Goal: Task Accomplishment & Management: Use online tool/utility

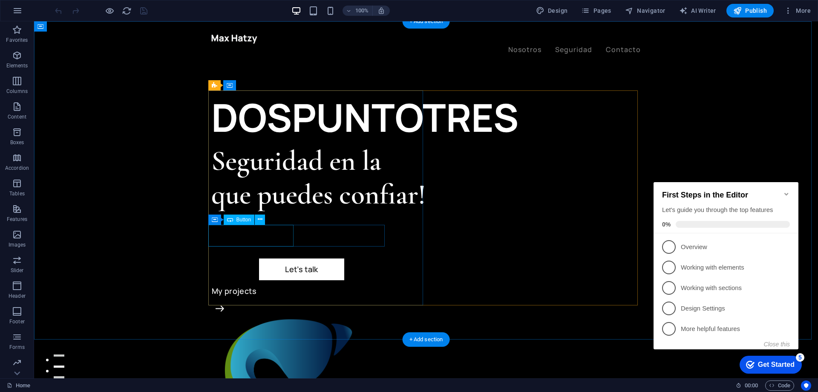
click at [258, 258] on div "Let’s talk" at bounding box center [301, 269] width 181 height 22
select select "px"
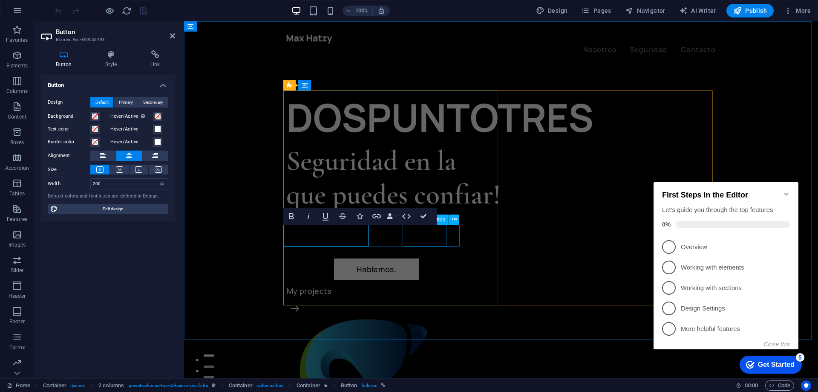
click at [408, 280] on div "My projects" at bounding box center [393, 291] width 215 height 22
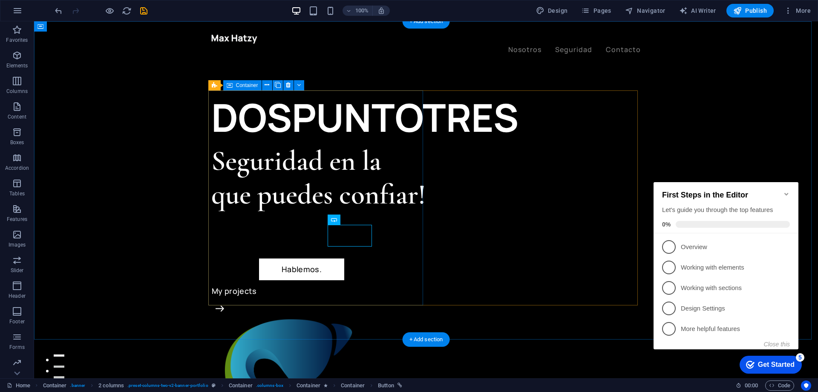
click at [408, 234] on div "DOSPUNTOTRES Seguridad en la que puedes confiar! Hablemos. My projects" at bounding box center [318, 197] width 215 height 215
select select "px"
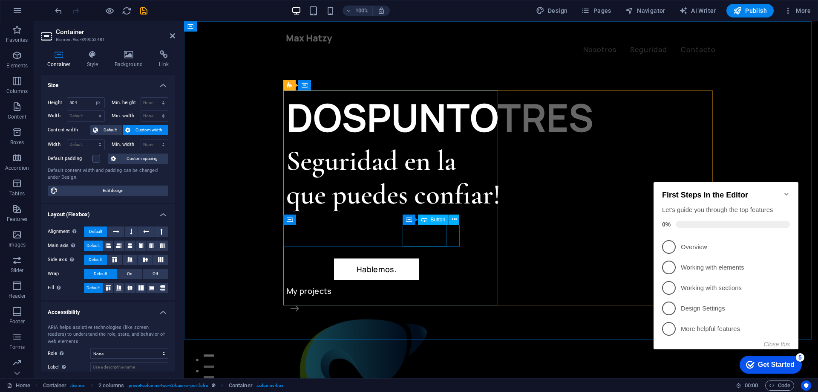
click at [426, 280] on div "My projects" at bounding box center [393, 291] width 215 height 22
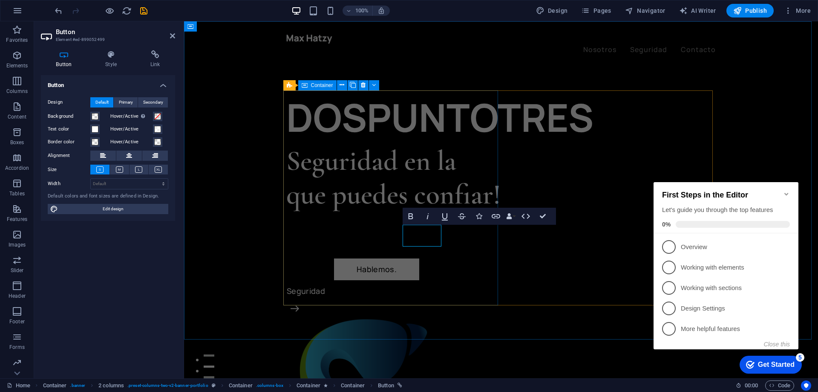
click at [450, 273] on div "DOSPUNTOTRES Seguridad en la que puedes confiar! Hablemos. Seguridad" at bounding box center [393, 197] width 215 height 215
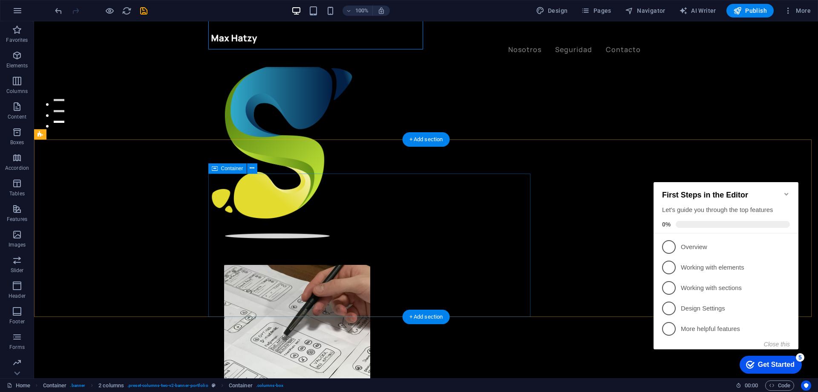
scroll to position [256, 0]
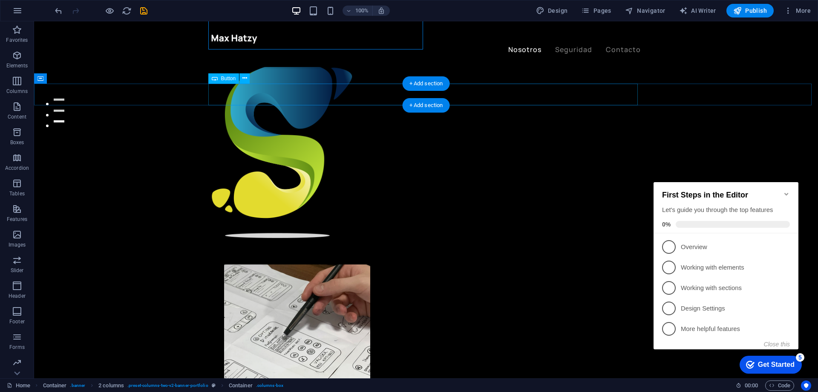
select select "%"
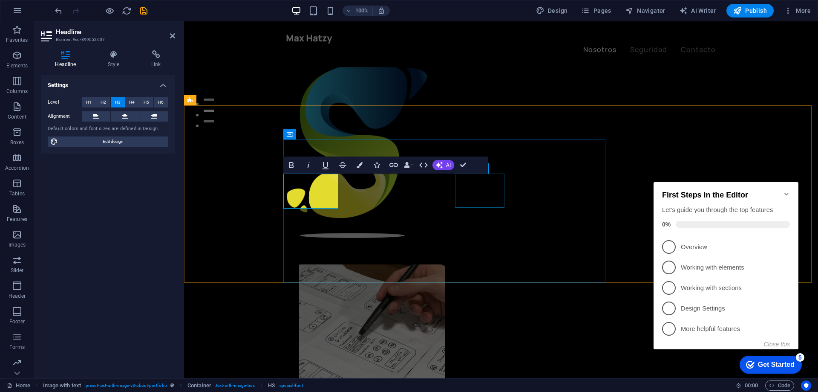
scroll to position [290, 0]
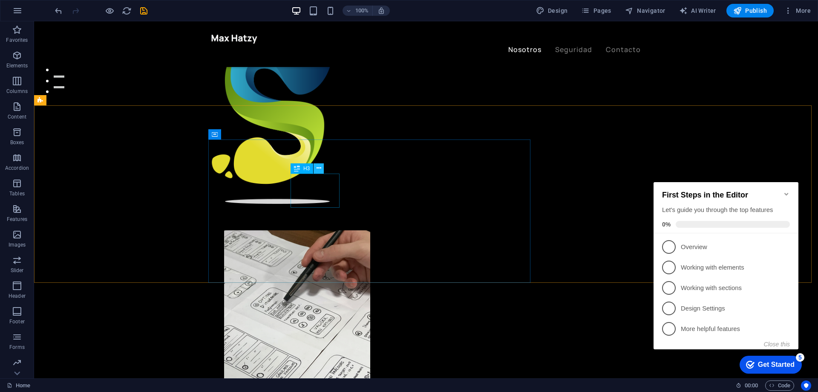
click at [317, 166] on icon at bounding box center [319, 168] width 5 height 9
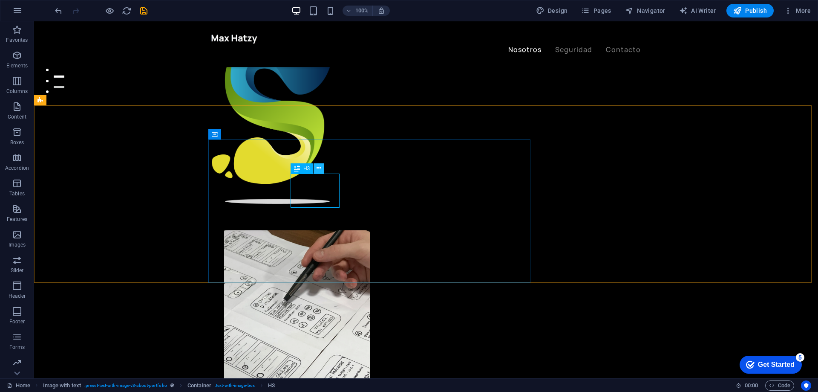
click at [318, 167] on icon at bounding box center [319, 168] width 5 height 9
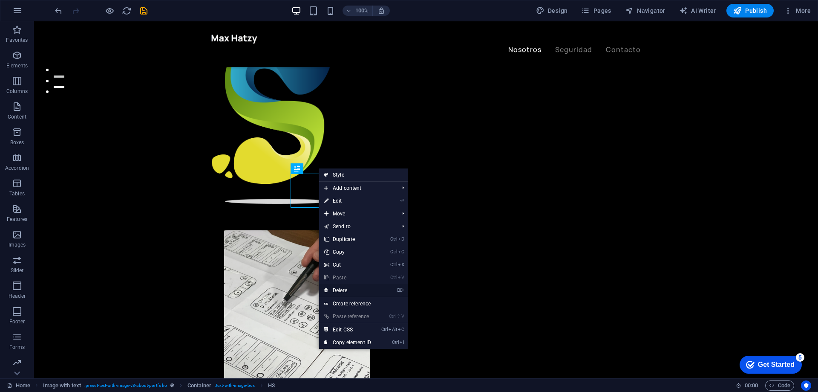
click at [345, 290] on link "⌦ Delete" at bounding box center [347, 290] width 57 height 13
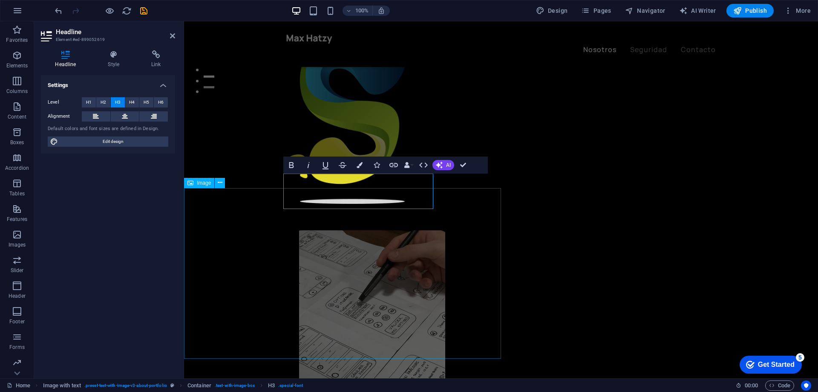
scroll to position [325, 0]
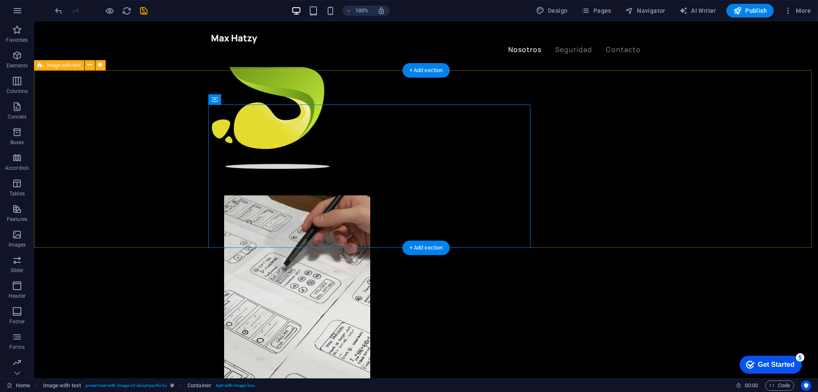
drag, startPoint x: 275, startPoint y: 104, endPoint x: 276, endPoint y: 94, distance: 9.8
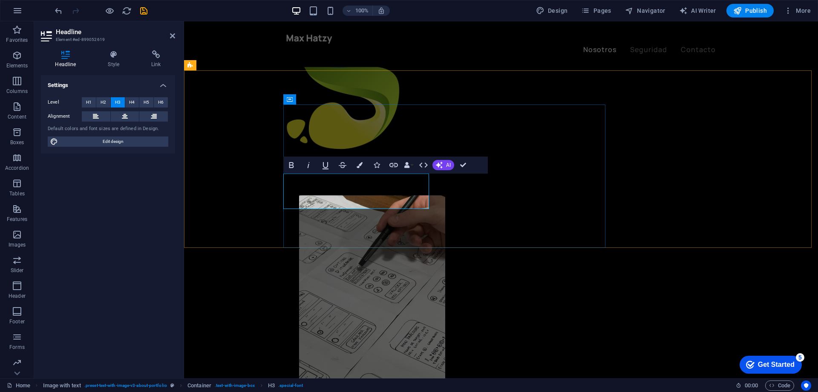
scroll to position [290, 0]
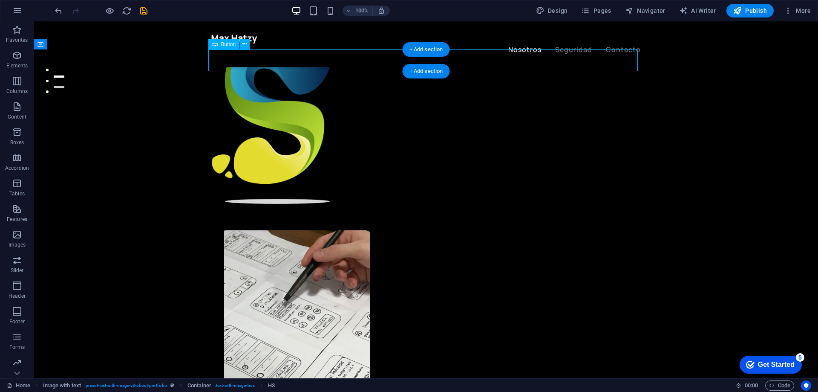
select select "%"
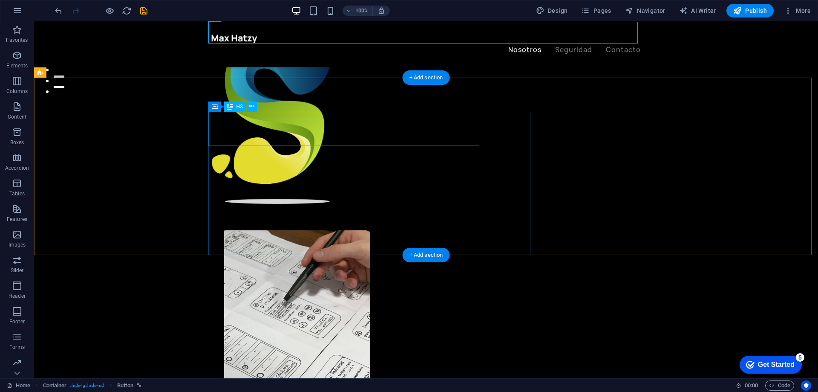
scroll to position [460, 0]
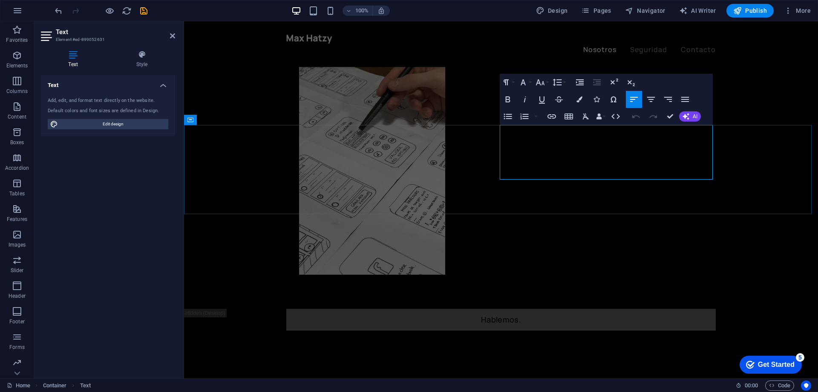
drag, startPoint x: 501, startPoint y: 130, endPoint x: 663, endPoint y: 172, distance: 167.6
drag, startPoint x: 663, startPoint y: 172, endPoint x: 499, endPoint y: 131, distance: 169.0
copy p "Cada cliente tiene unas necesidades, unas particularidades que hacen que cada u…"
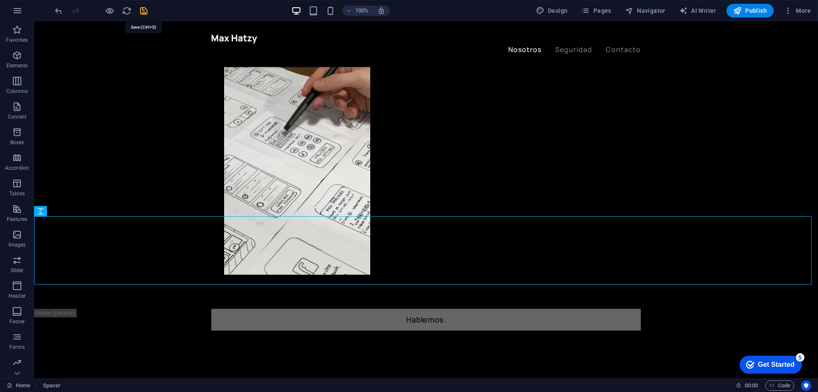
click at [143, 12] on icon "save" at bounding box center [144, 11] width 10 height 10
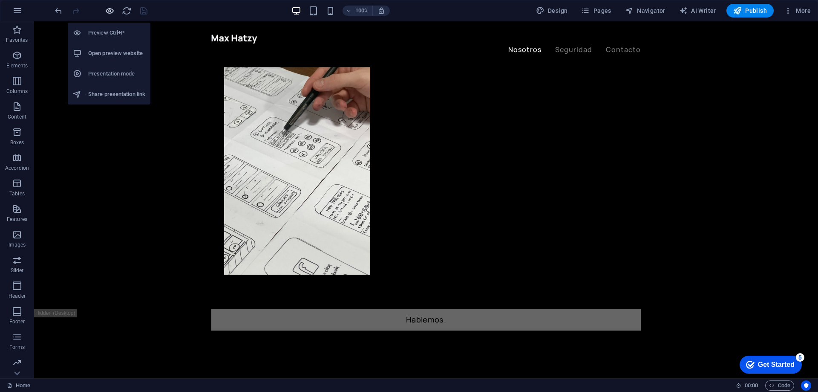
click at [107, 11] on icon "button" at bounding box center [110, 11] width 10 height 10
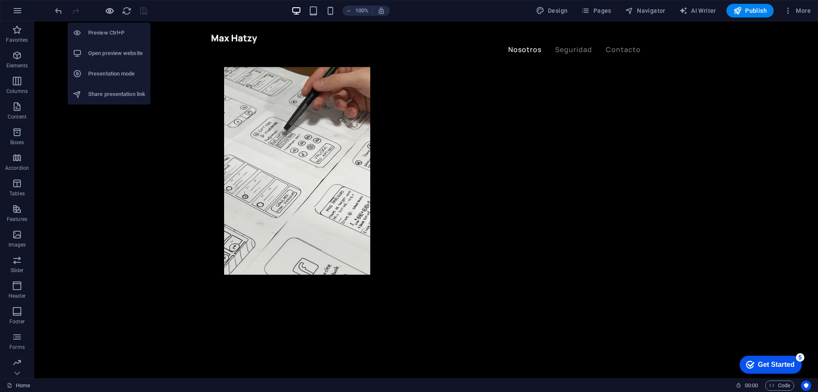
scroll to position [438, 0]
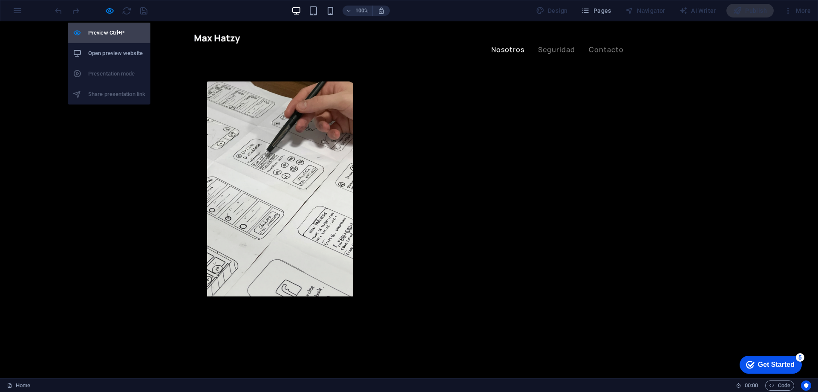
click at [114, 31] on h6 "Preview Ctrl+P" at bounding box center [116, 33] width 57 height 10
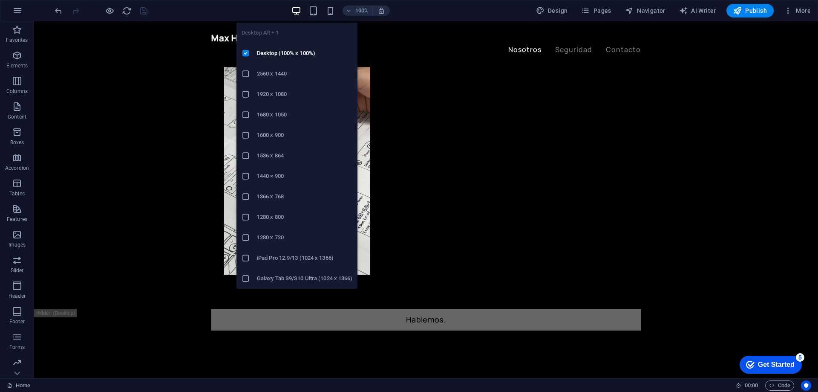
click at [300, 10] on icon "button" at bounding box center [296, 11] width 10 height 10
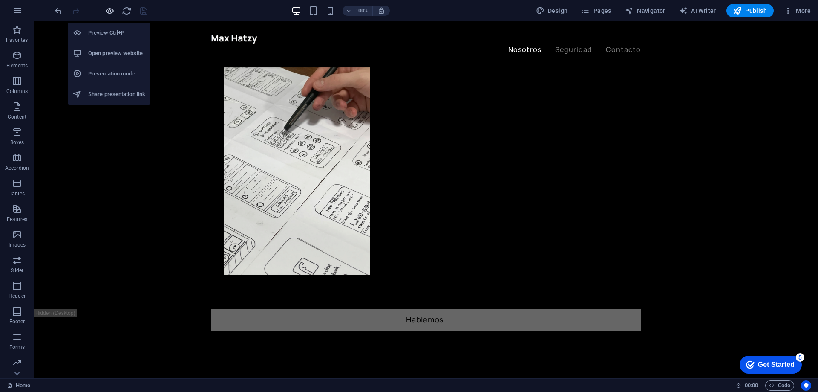
click at [108, 10] on icon "button" at bounding box center [110, 11] width 10 height 10
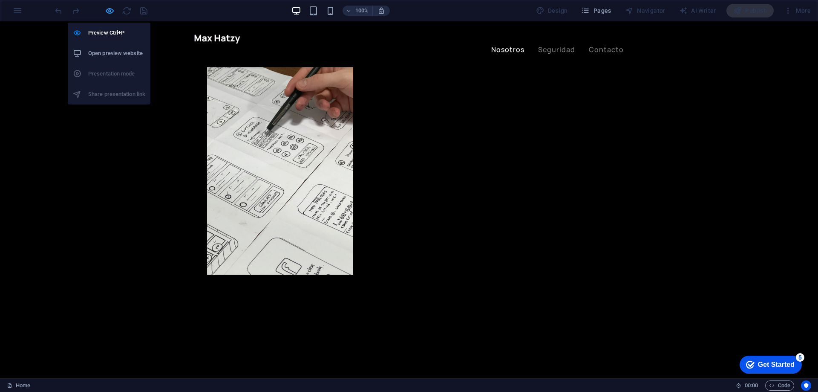
scroll to position [438, 0]
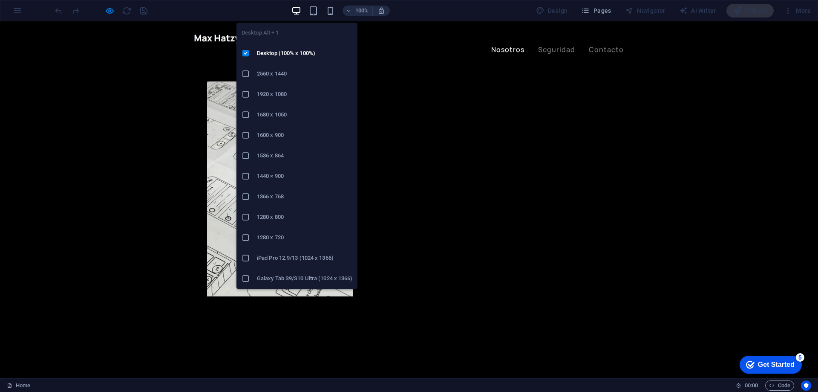
click at [297, 11] on icon "button" at bounding box center [296, 11] width 10 height 10
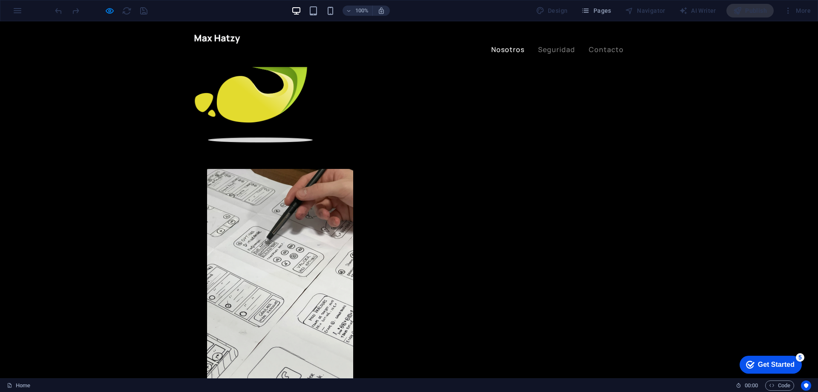
scroll to position [268, 0]
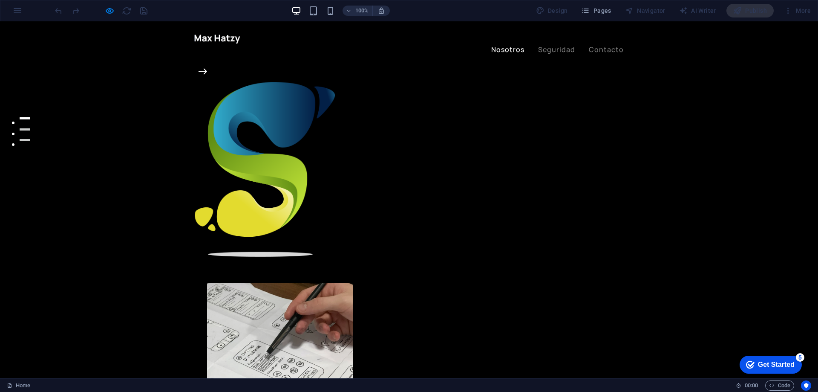
scroll to position [0, 0]
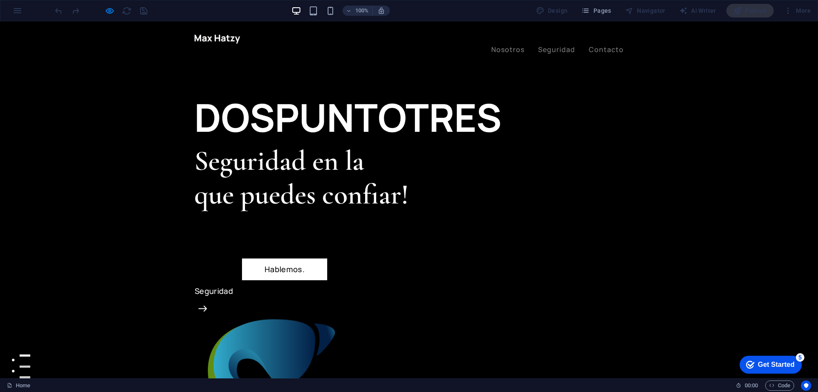
drag, startPoint x: 816, startPoint y: 135, endPoint x: 812, endPoint y: 41, distance: 93.4
click at [250, 56] on header "Nosotros Seguridad Contacto" at bounding box center [408, 44] width 443 height 46
click at [127, 10] on div at bounding box center [100, 11] width 95 height 14
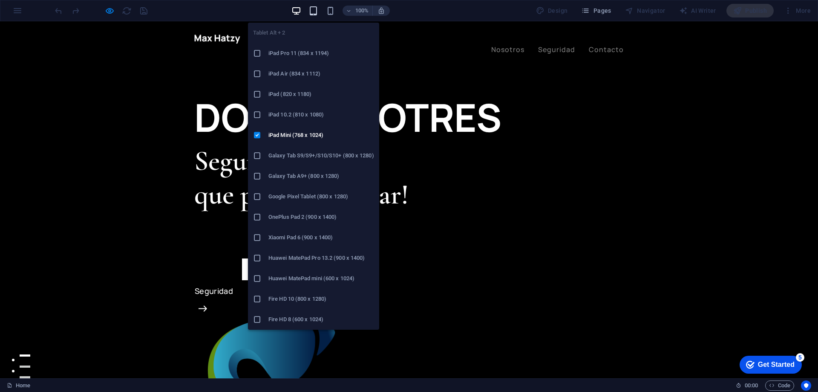
click at [316, 8] on icon "button" at bounding box center [313, 11] width 10 height 10
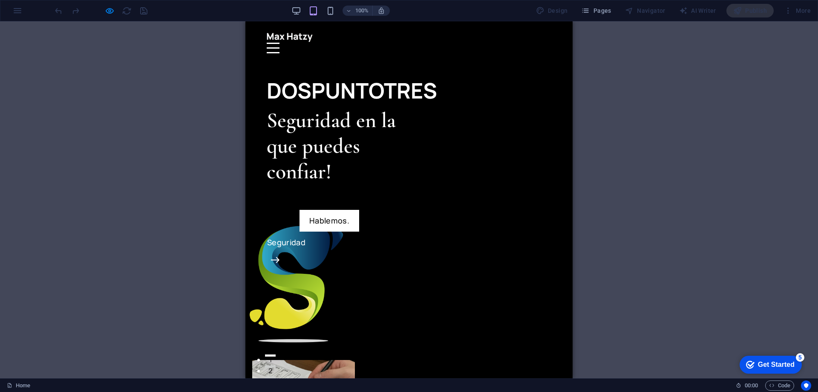
click at [279, 43] on div at bounding box center [273, 48] width 13 height 11
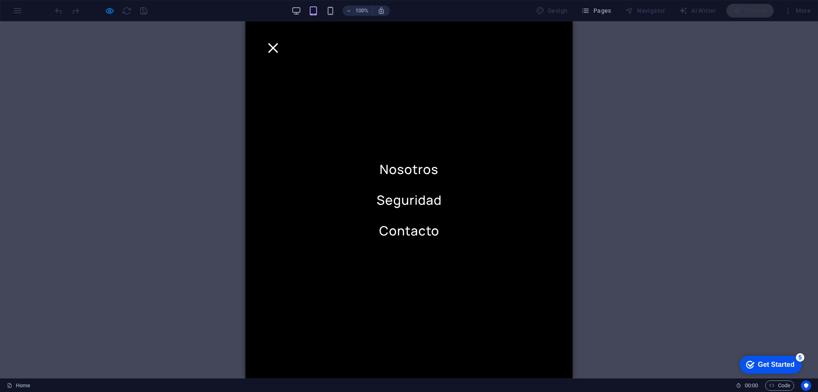
click at [279, 43] on div at bounding box center [273, 48] width 13 height 11
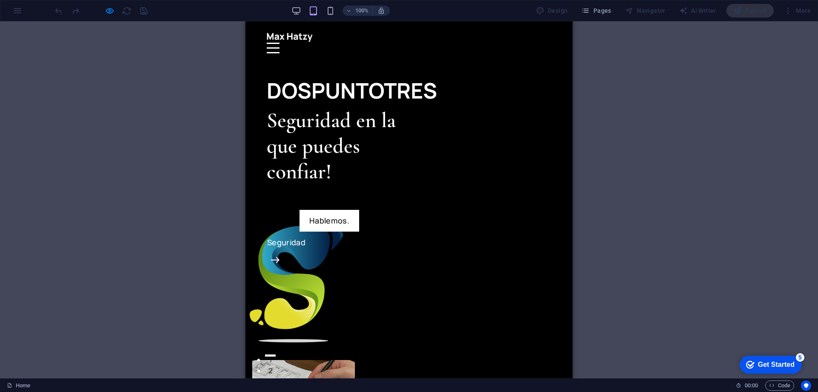
click at [279, 43] on div at bounding box center [273, 48] width 13 height 11
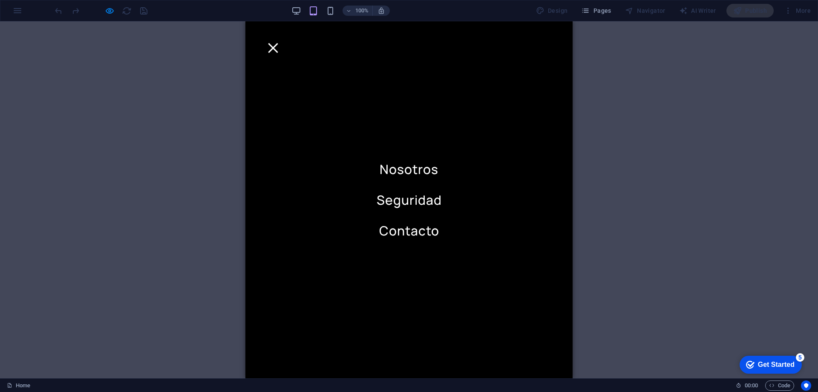
click at [279, 43] on div at bounding box center [273, 48] width 13 height 11
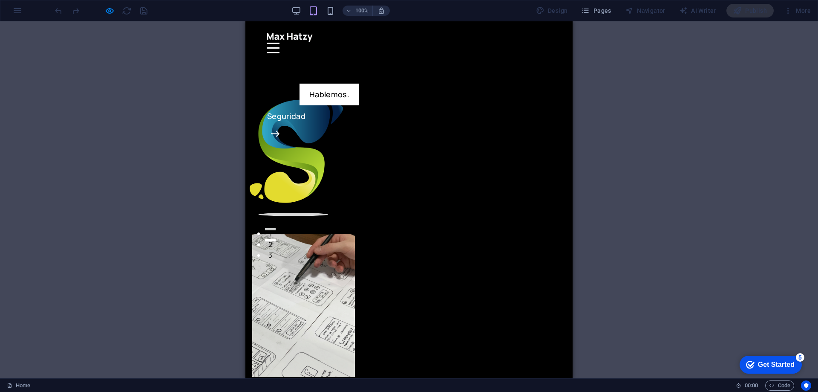
scroll to position [128, 0]
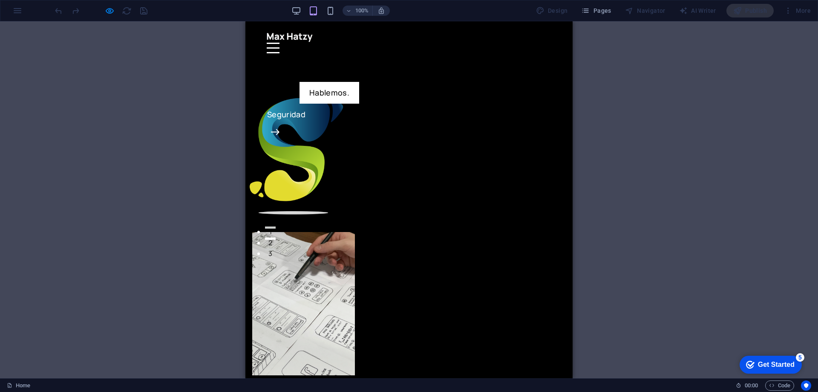
click at [118, 30] on div "Drag here to replace the existing content. Press “Ctrl” if you want to create a…" at bounding box center [409, 199] width 818 height 357
drag, startPoint x: 397, startPoint y: 256, endPoint x: 434, endPoint y: 271, distance: 40.1
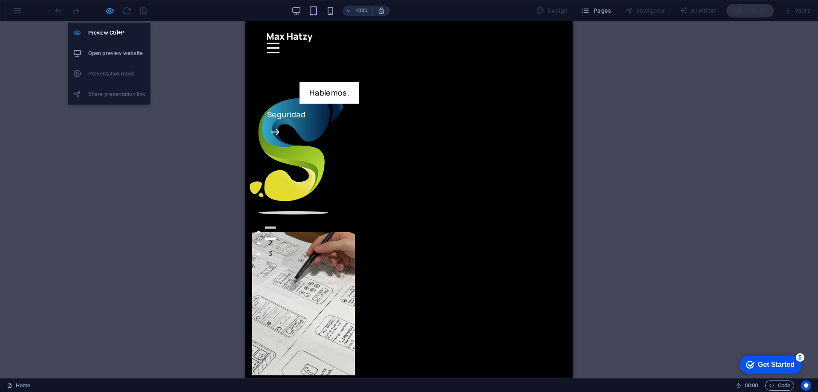
click at [111, 10] on icon "button" at bounding box center [110, 11] width 10 height 10
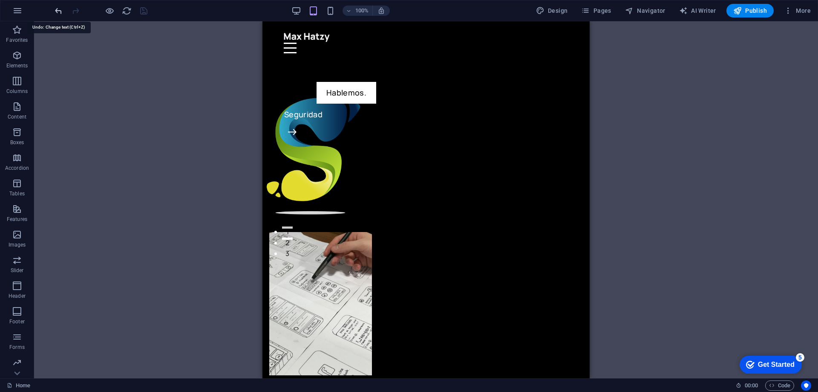
click at [54, 9] on icon "undo" at bounding box center [59, 11] width 10 height 10
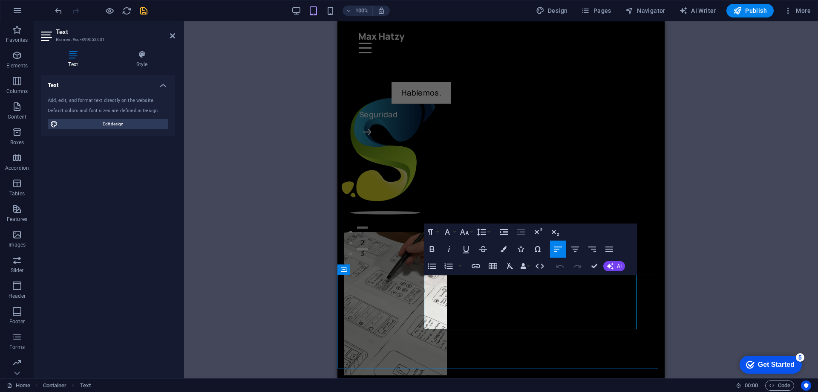
drag, startPoint x: 427, startPoint y: 280, endPoint x: 606, endPoint y: 325, distance: 184.5
drag, startPoint x: 424, startPoint y: 280, endPoint x: 612, endPoint y: 324, distance: 192.5
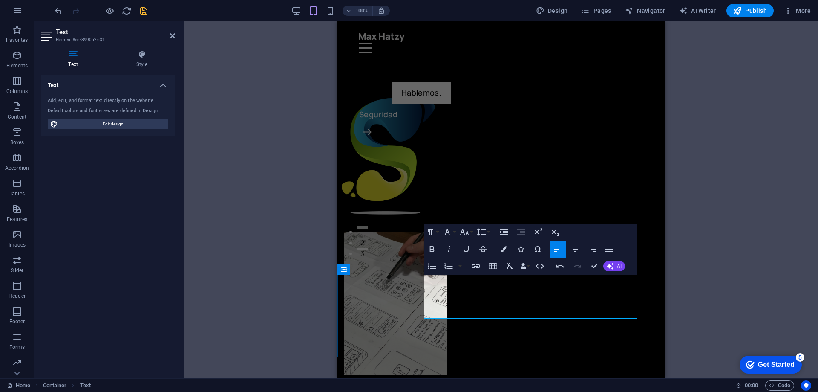
click at [609, 245] on icon "button" at bounding box center [609, 249] width 10 height 10
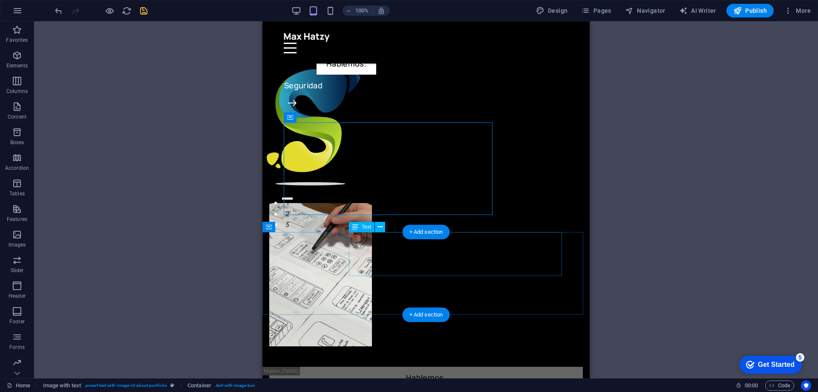
scroll to position [170, 0]
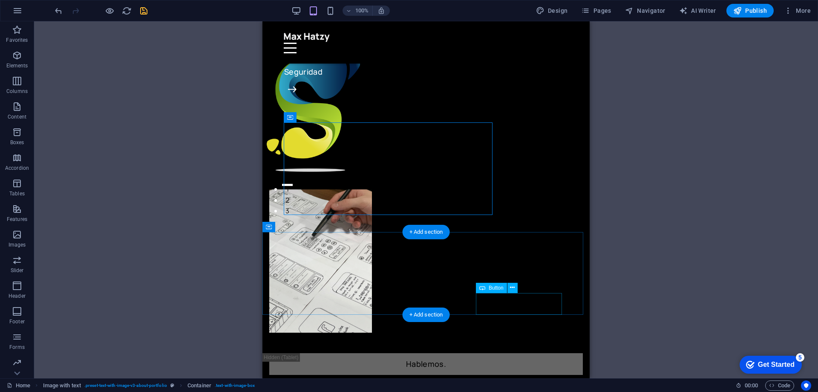
select select "px"
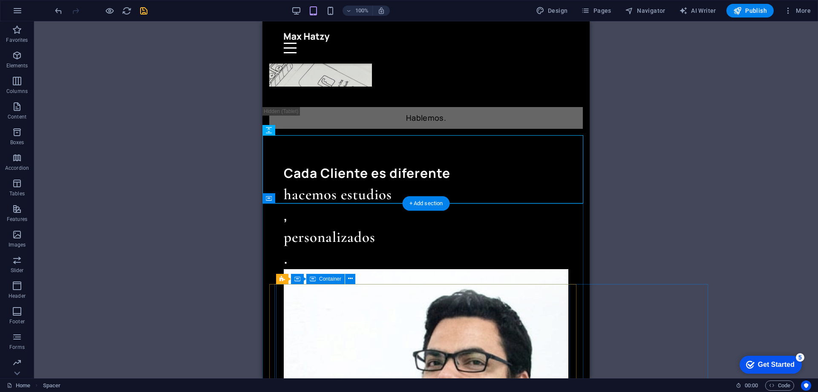
scroll to position [426, 0]
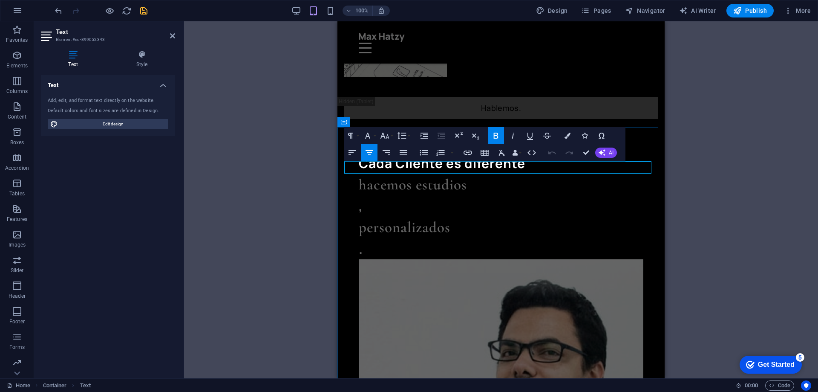
drag, startPoint x: 471, startPoint y: 170, endPoint x: 345, endPoint y: 169, distance: 125.7
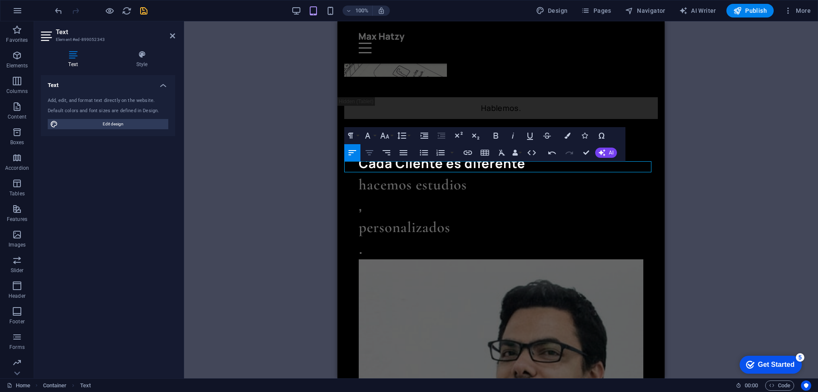
click at [373, 152] on icon "button" at bounding box center [369, 152] width 10 height 10
click at [495, 135] on icon "button" at bounding box center [496, 135] width 10 height 10
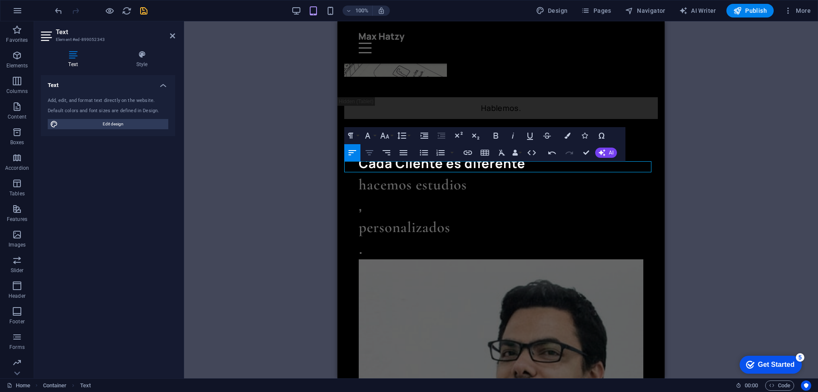
click at [369, 150] on icon "button" at bounding box center [370, 152] width 8 height 5
click at [496, 135] on icon "button" at bounding box center [496, 135] width 10 height 10
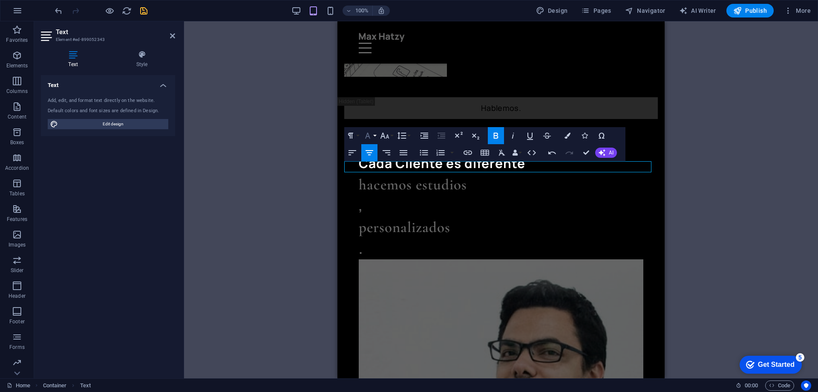
click at [367, 135] on icon "button" at bounding box center [367, 135] width 5 height 6
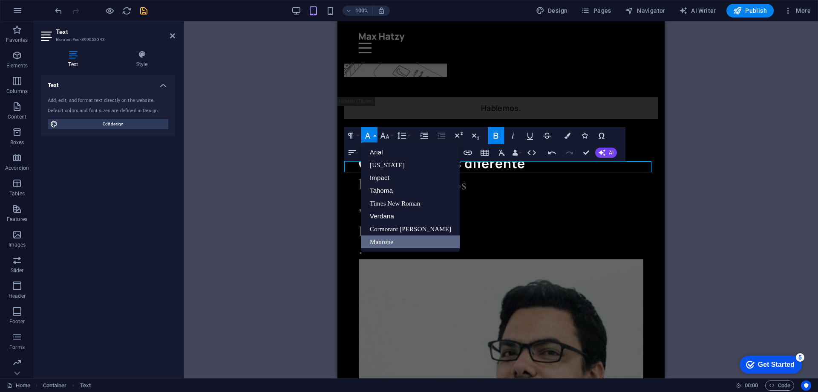
scroll to position [0, 0]
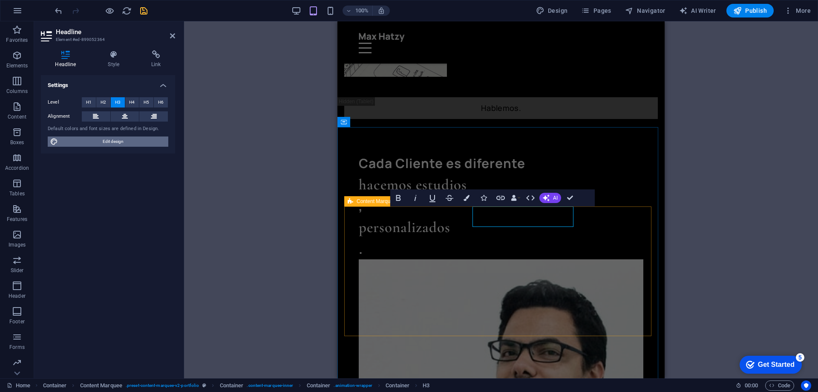
click at [106, 143] on span "Edit design" at bounding box center [112, 141] width 105 height 10
select select "ease-in-out"
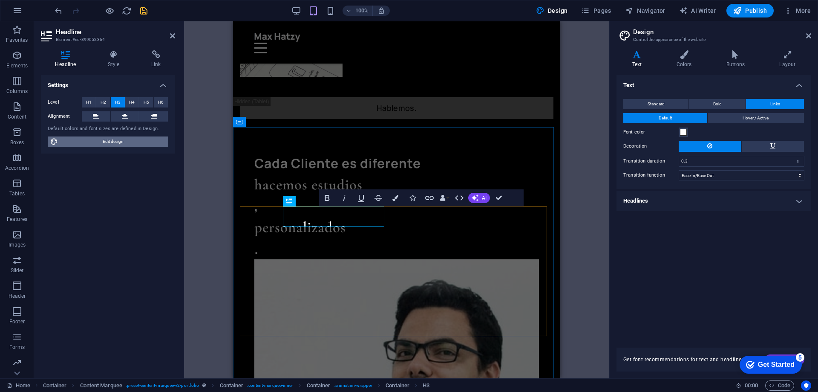
click at [111, 140] on span "Edit design" at bounding box center [112, 141] width 105 height 10
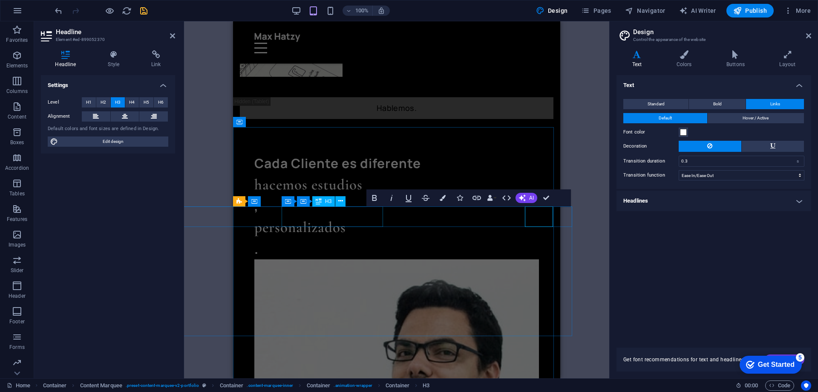
scroll to position [0, 399]
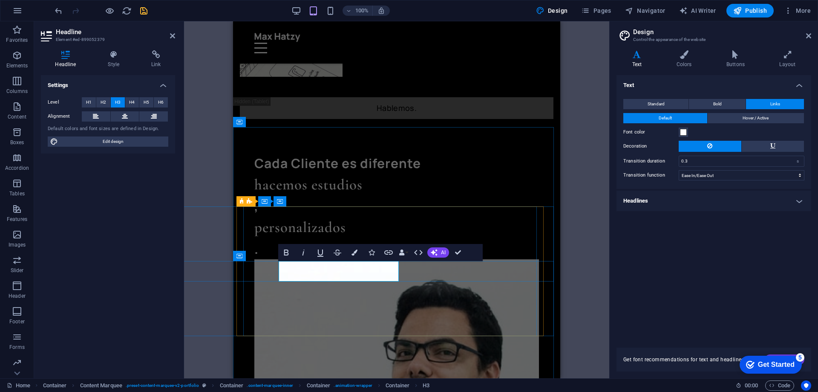
scroll to position [0, 0]
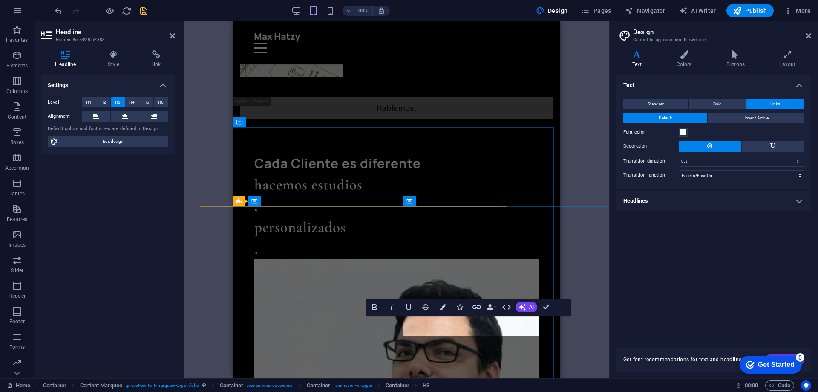
scroll to position [0, 40]
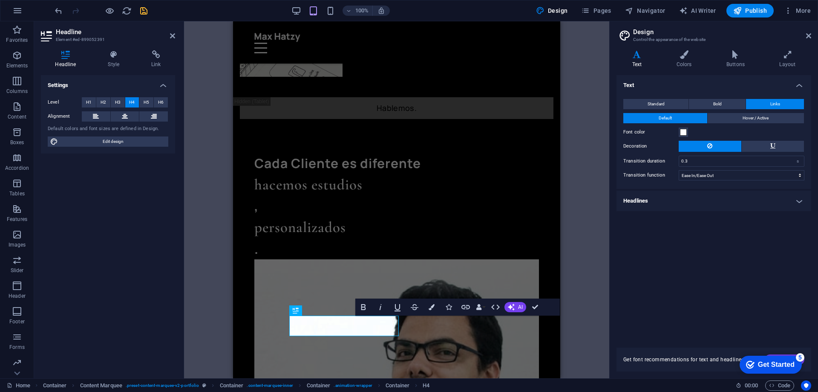
click at [142, 13] on icon "save" at bounding box center [144, 11] width 10 height 10
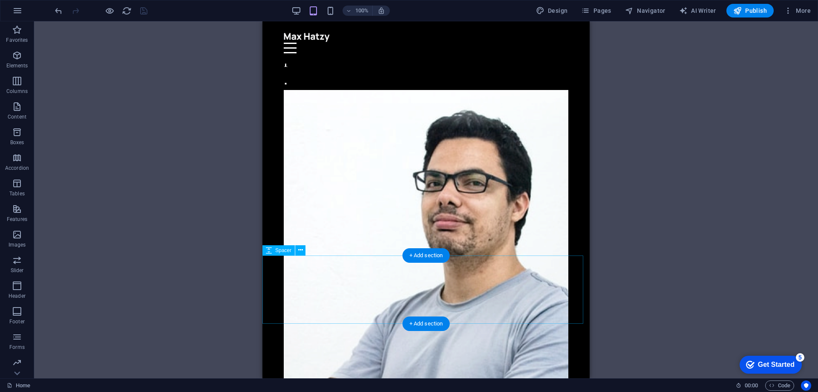
scroll to position [596, 0]
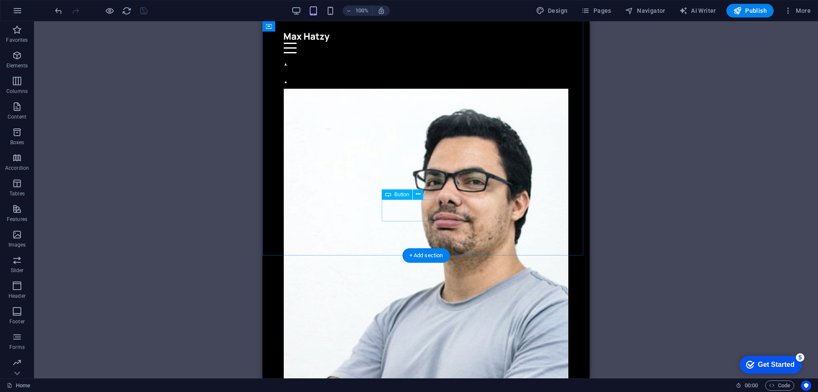
select select "px"
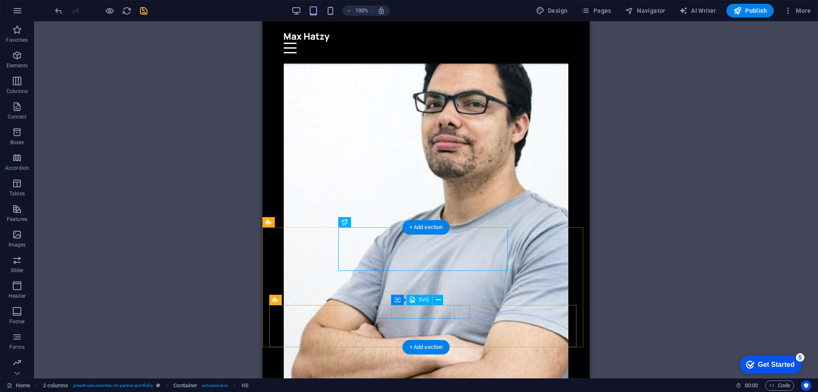
scroll to position [724, 0]
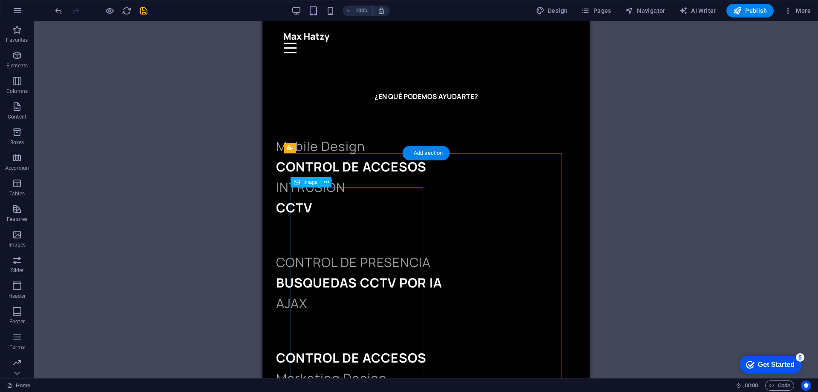
scroll to position [1236, 0]
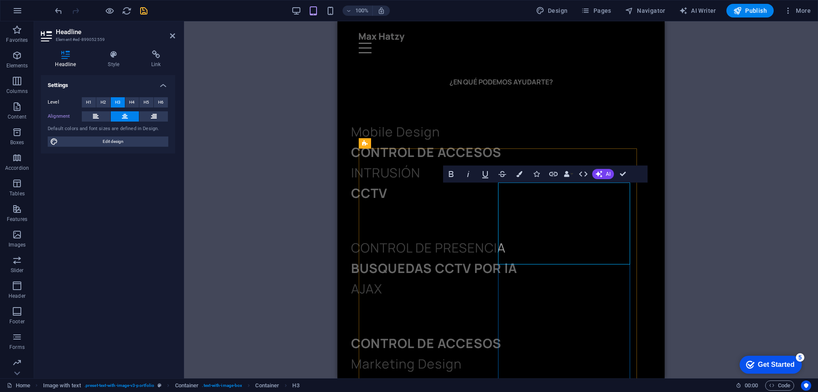
drag, startPoint x: 526, startPoint y: 192, endPoint x: 567, endPoint y: 213, distance: 45.5
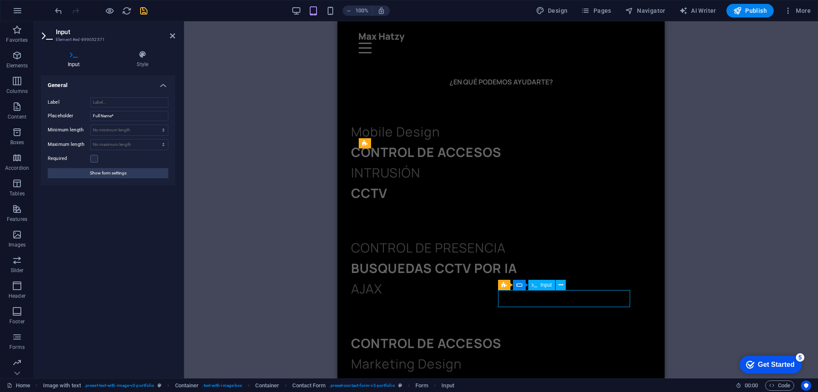
drag, startPoint x: 527, startPoint y: 299, endPoint x: 496, endPoint y: 299, distance: 30.7
type input "Nombre*"
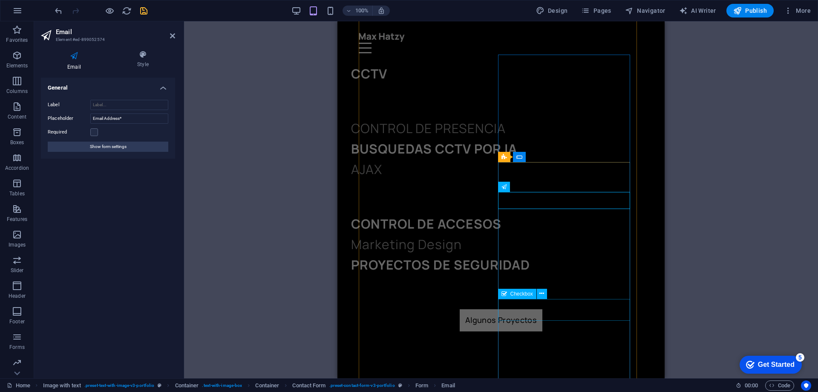
scroll to position [1363, 0]
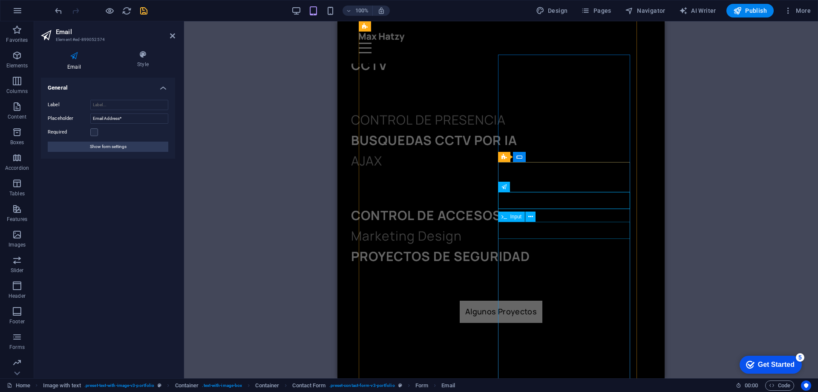
type input "E-mail*"
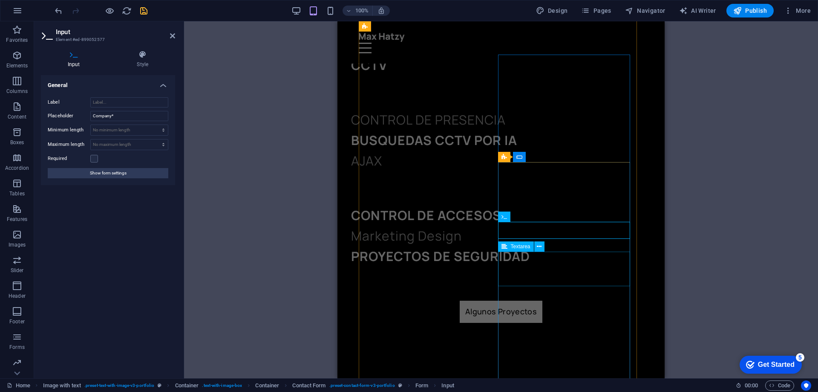
type input "Empresa"
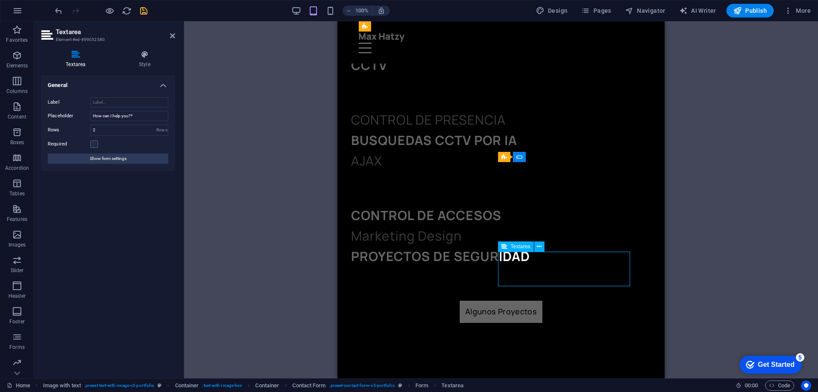
type textarea "C"
type textarea "¿Cómo puedo ayudarte?"
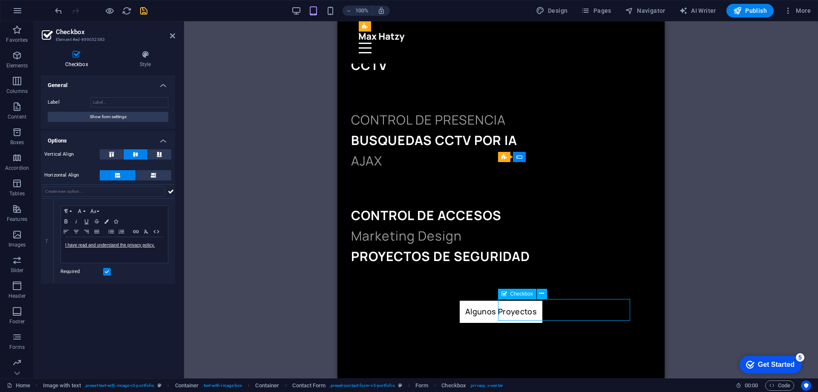
drag, startPoint x: 504, startPoint y: 301, endPoint x: 526, endPoint y: 312, distance: 24.4
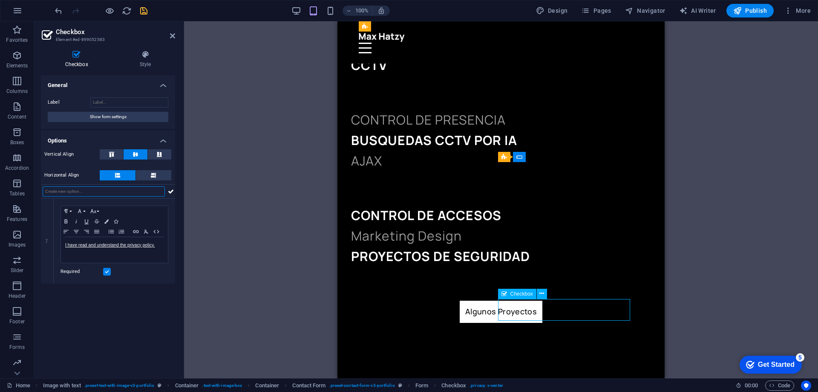
type input "H"
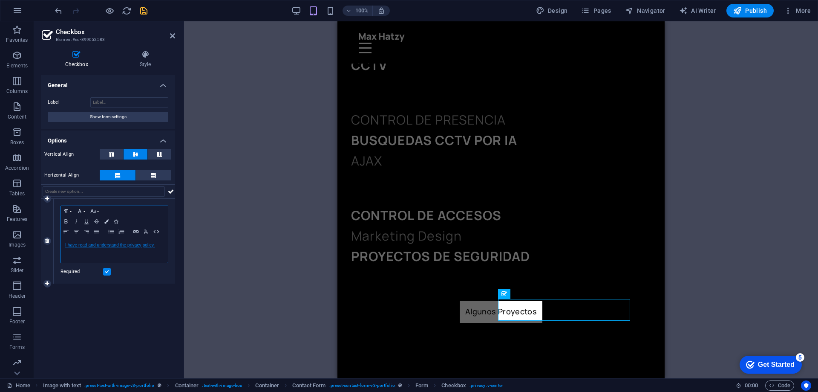
click at [106, 244] on link "I have read and understand the privacy policy." at bounding box center [109, 244] width 89 height 5
click at [109, 259] on icon "button" at bounding box center [110, 260] width 6 height 6
drag, startPoint x: 153, startPoint y: 245, endPoint x: 63, endPoint y: 243, distance: 89.5
click at [63, 243] on div "I have read and understand the privacy policy." at bounding box center [114, 250] width 107 height 26
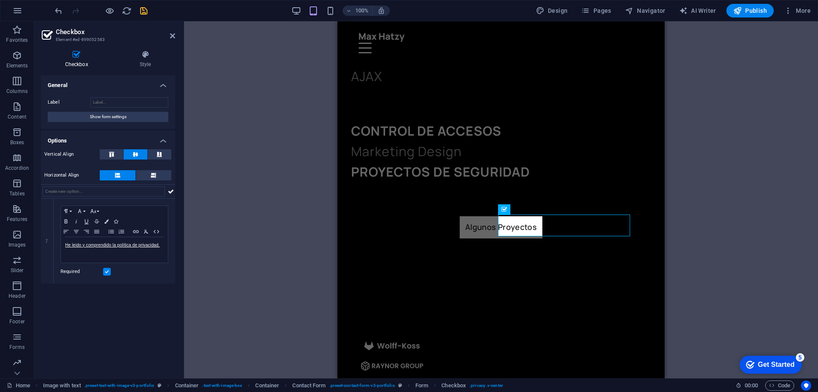
scroll to position [1449, 0]
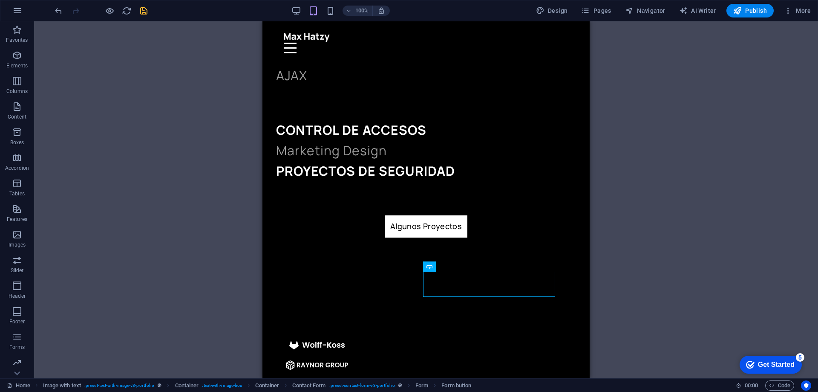
click at [572, 285] on div "Nosotros Seguridad Contacto DOSPUNTOTRES Seguridad en la que puedes confiar! Ha…" at bounding box center [425, 391] width 327 height 3637
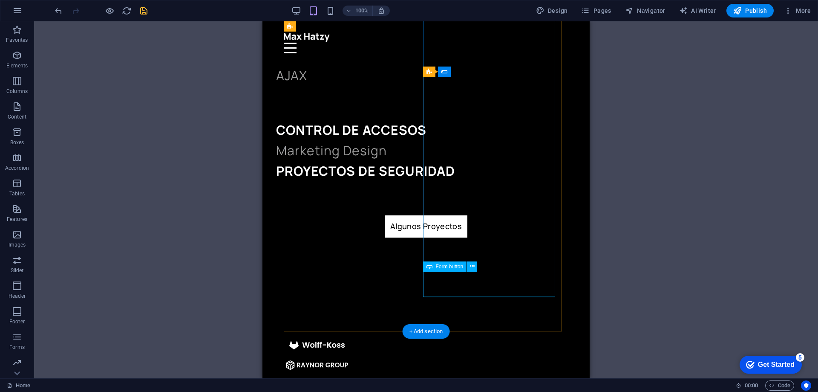
select select "%"
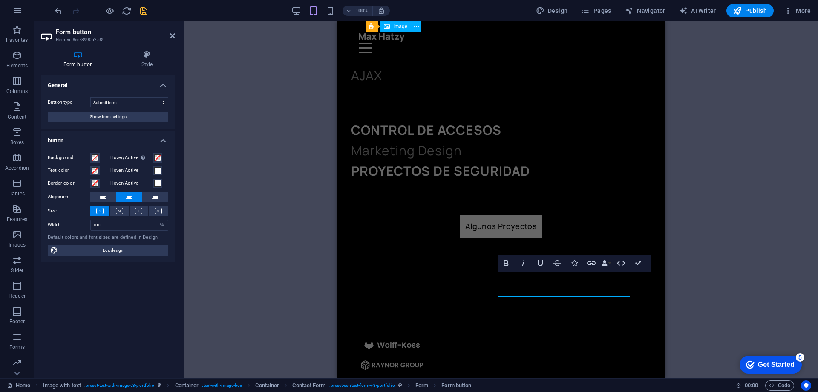
type button "Submit"
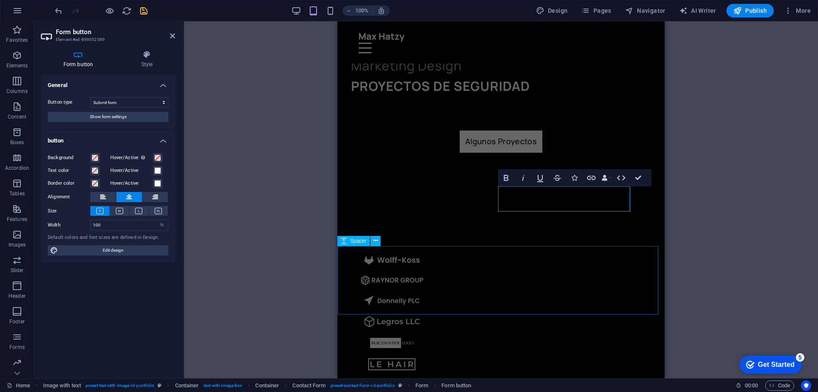
scroll to position [1534, 0]
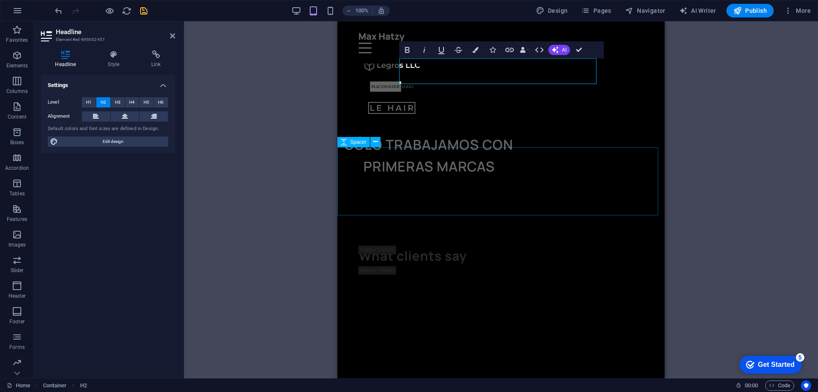
scroll to position [1806, 0]
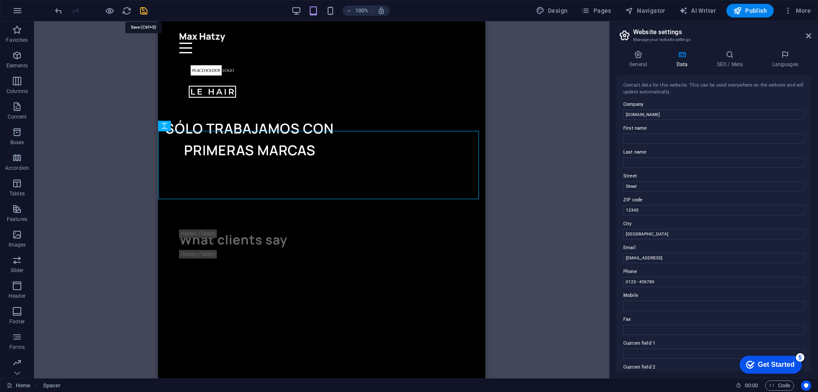
click at [144, 10] on icon "save" at bounding box center [144, 11] width 10 height 10
